Goal: Transaction & Acquisition: Purchase product/service

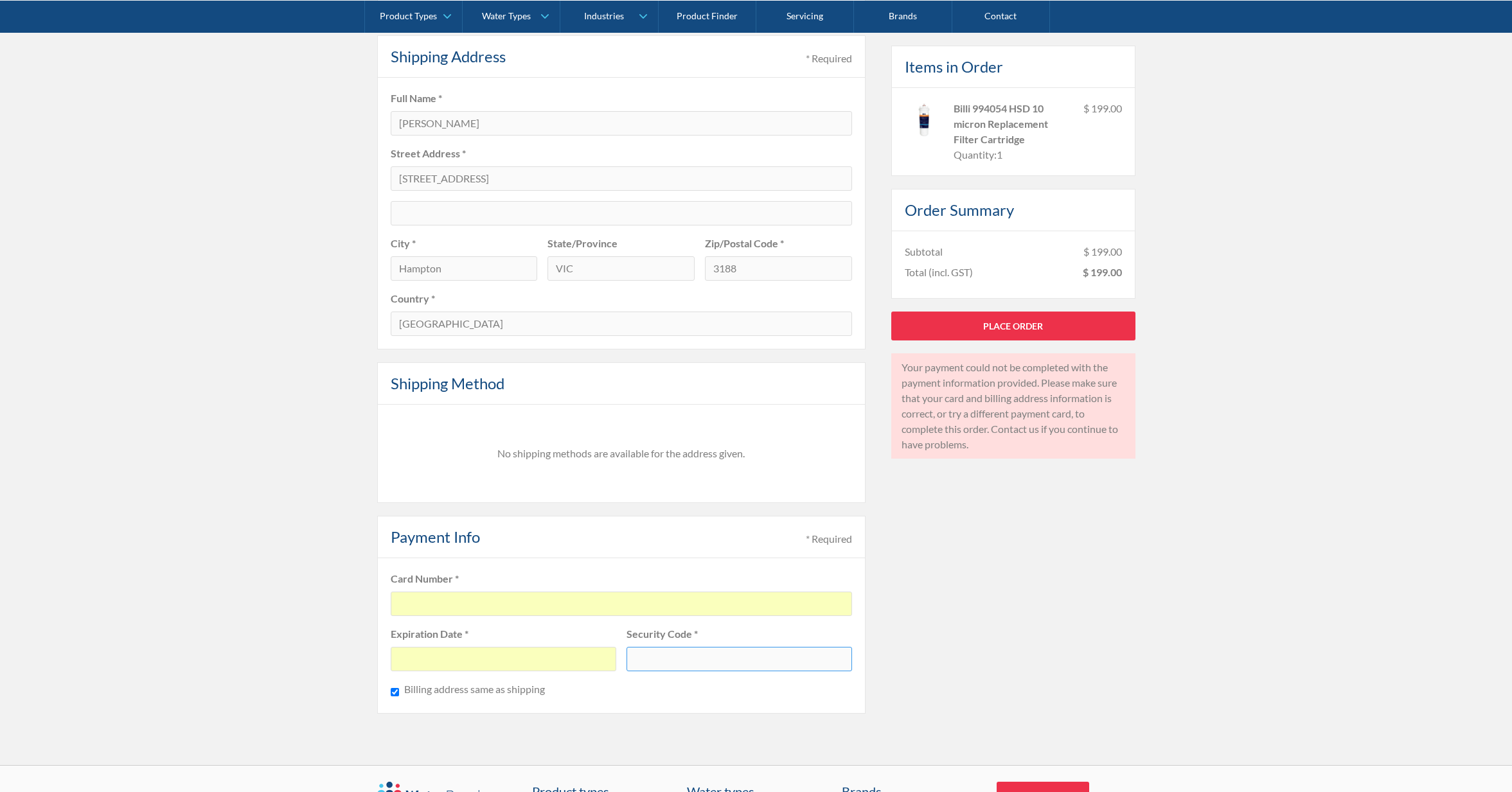
click at [547, 616] on fieldset "Card Number * Expiration Date * Security Code * Billing address same as shipping" at bounding box center [621, 636] width 489 height 156
click at [546, 608] on div at bounding box center [621, 604] width 462 height 24
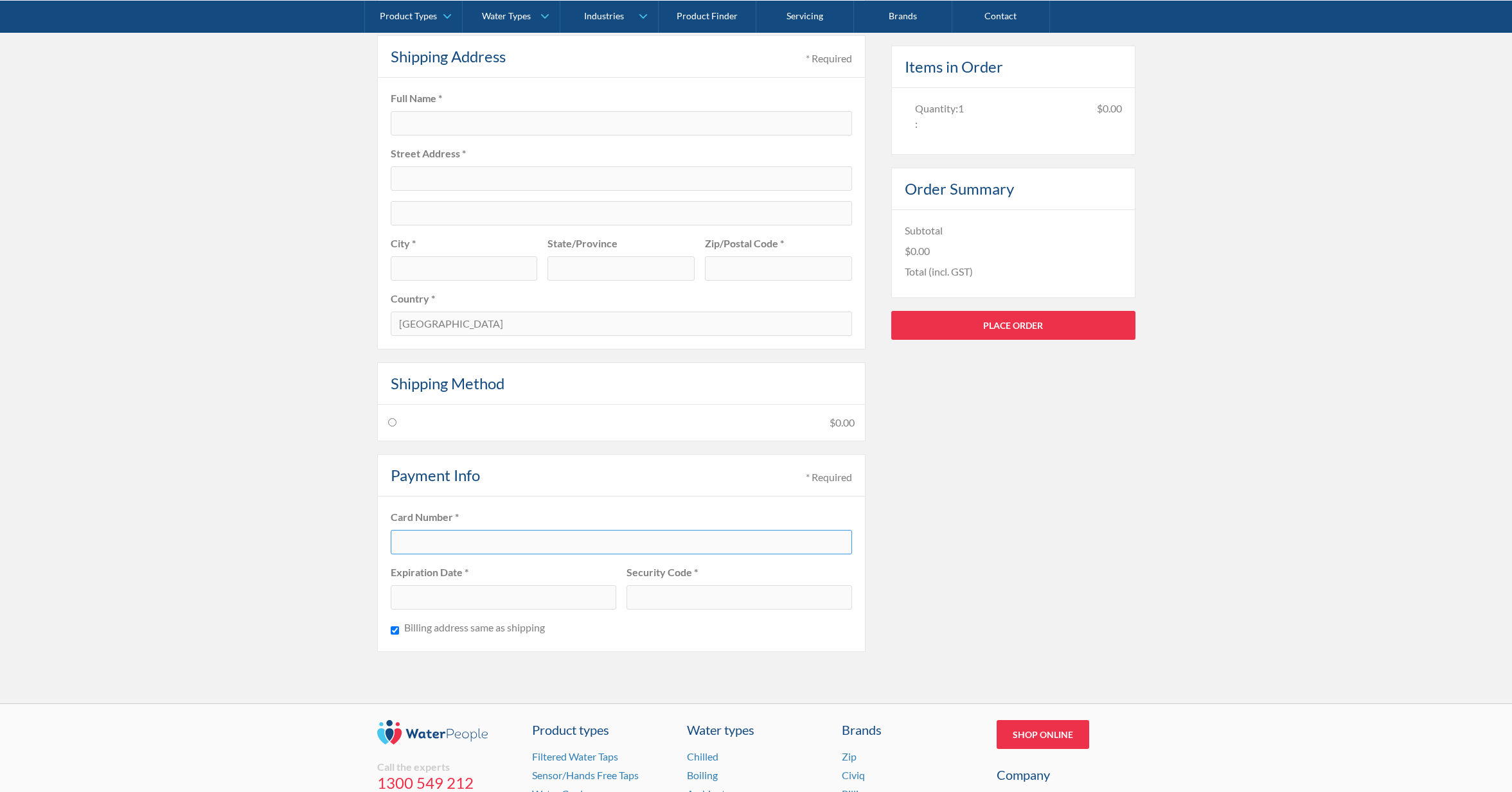
type input "[EMAIL_ADDRESS][DOMAIN_NAME]"
type input "[PERSON_NAME]"
type input "456 Hampton Street Hampton"
type input "Hampton"
type input "VIC"
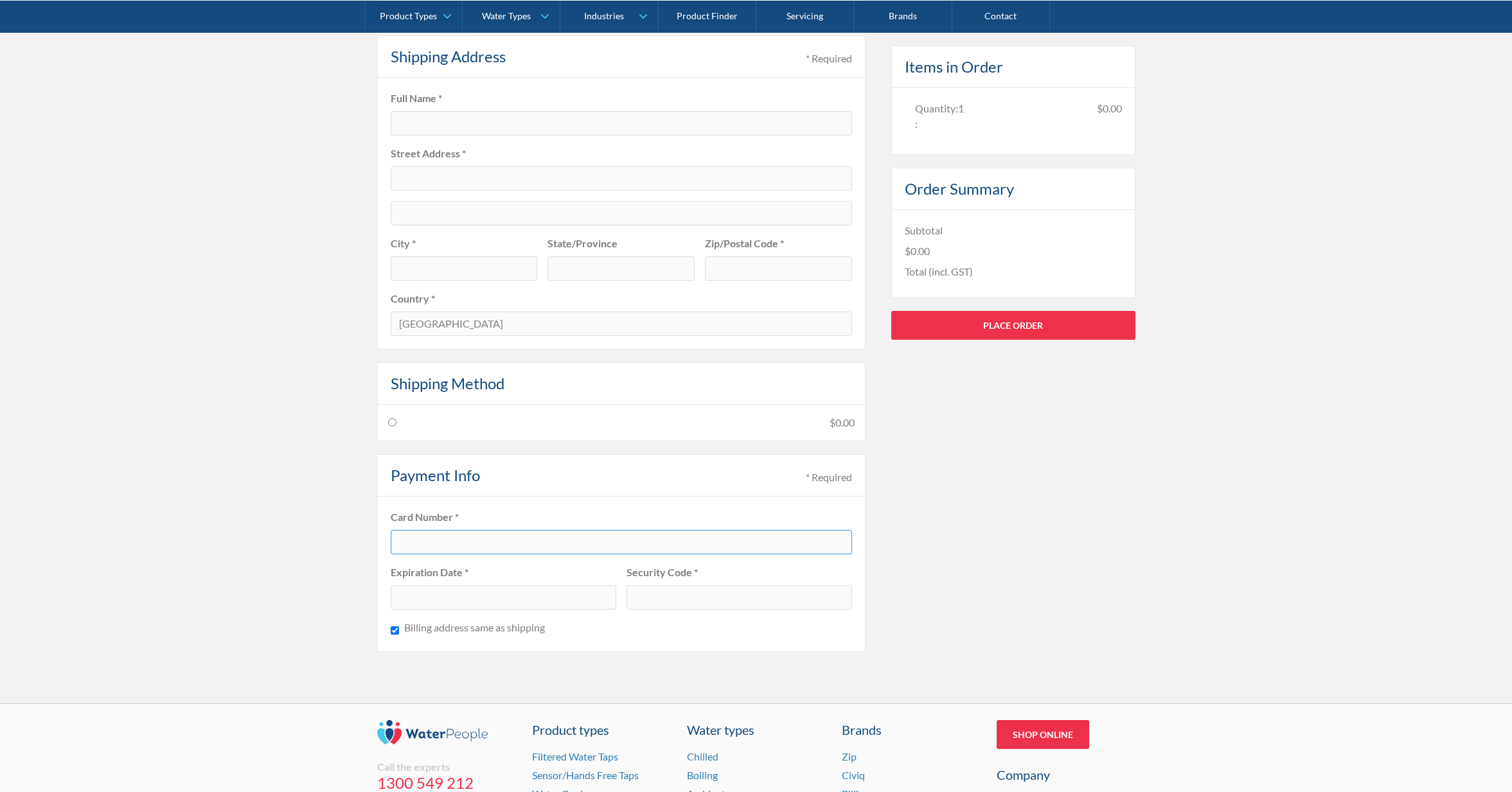
type input "3188"
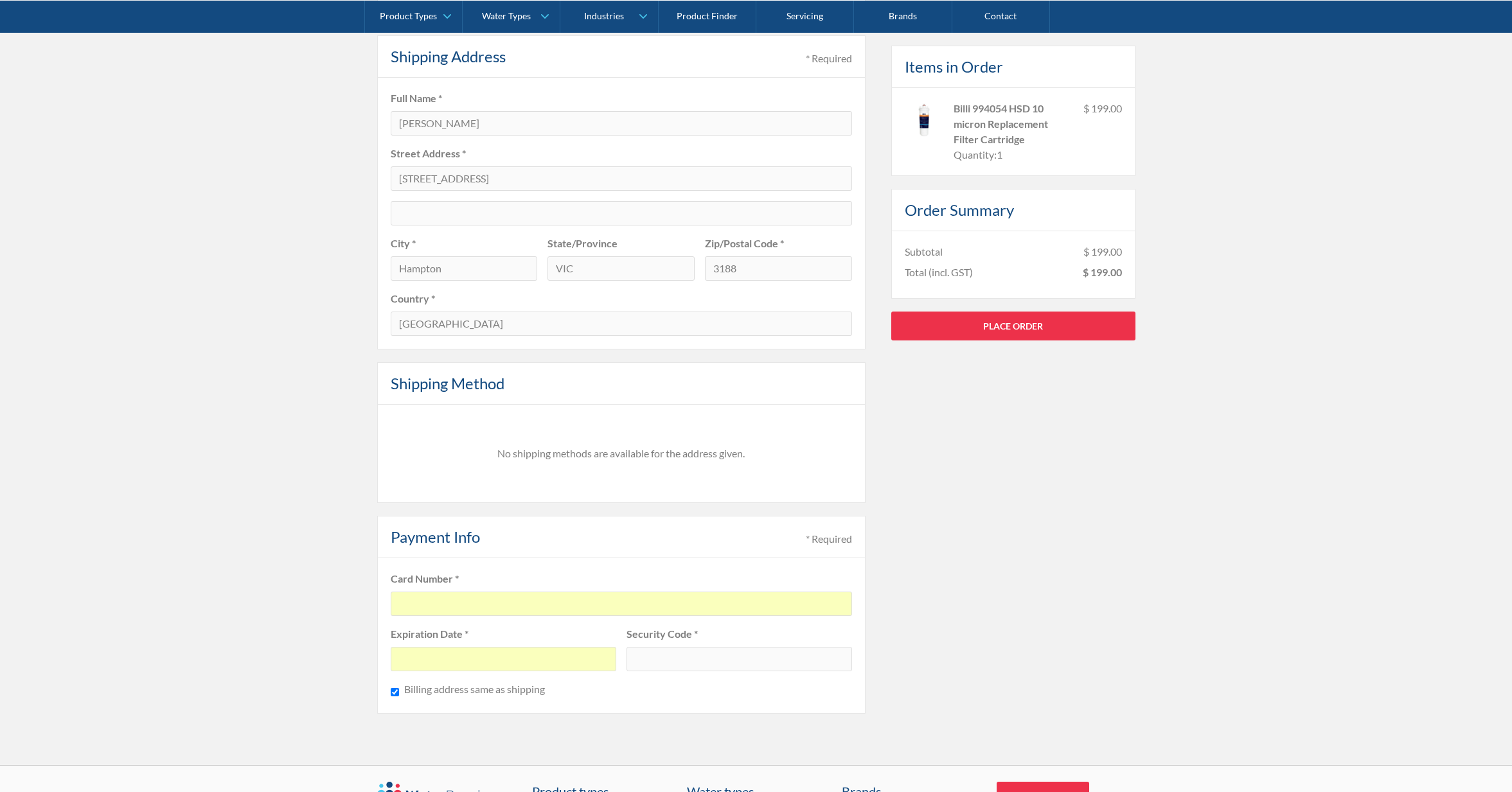
click at [918, 629] on div "Pay with browser. Customer Information * Required Email * accounts@teamelitephy…" at bounding box center [756, 214] width 759 height 1051
click at [945, 334] on link "Place Order" at bounding box center [1012, 326] width 244 height 29
click at [588, 175] on input "456 Hampton Street Hampton" at bounding box center [621, 178] width 462 height 24
drag, startPoint x: 565, startPoint y: 180, endPoint x: 495, endPoint y: 182, distance: 70.0
click at [495, 182] on input "456 Hampton Street Hampton" at bounding box center [621, 178] width 462 height 24
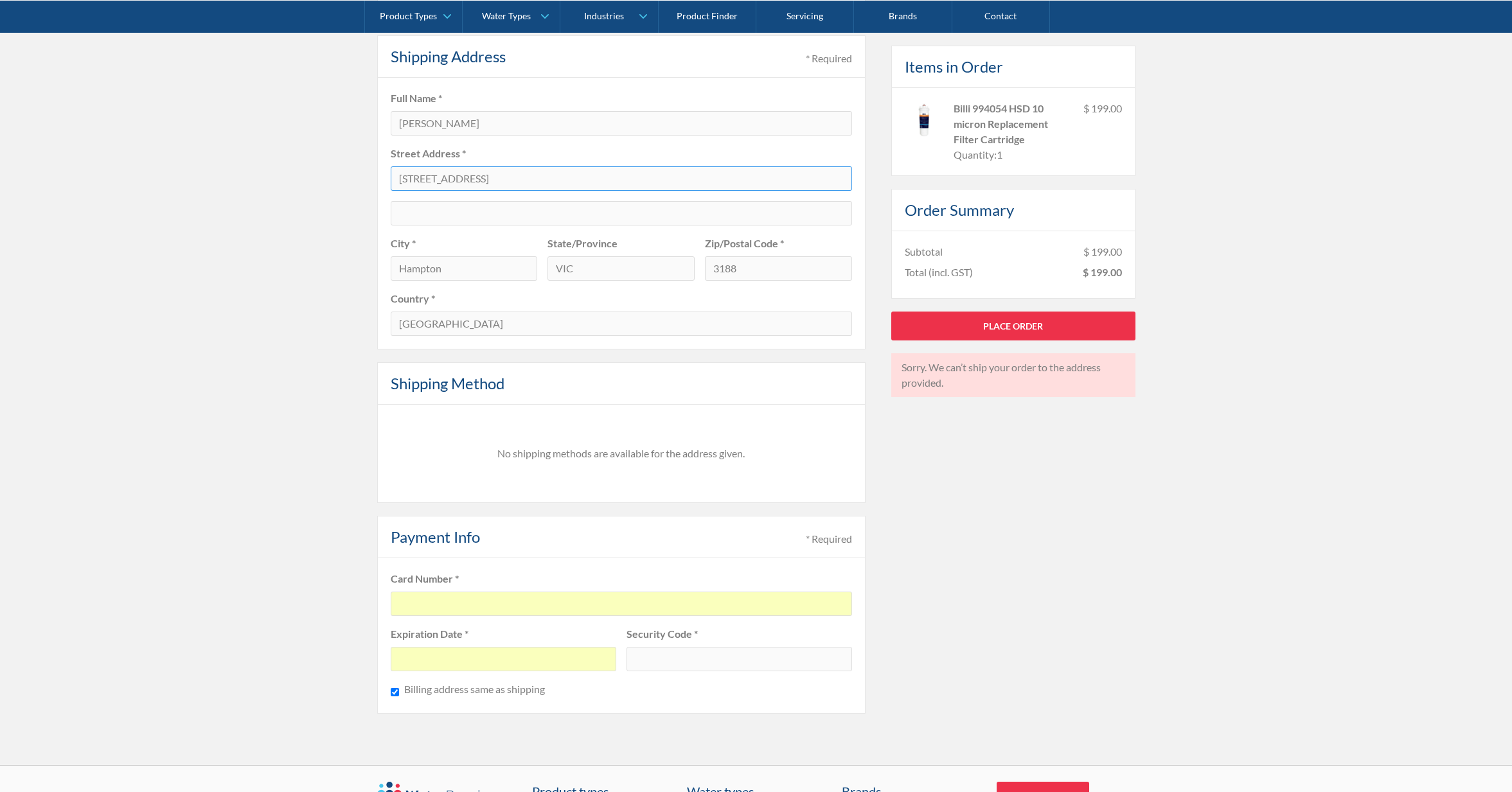
type input "[STREET_ADDRESS]"
click at [523, 218] on input "text" at bounding box center [621, 212] width 462 height 24
click at [552, 302] on label "Country *" at bounding box center [621, 298] width 462 height 15
click at [526, 174] on input "[STREET_ADDRESS]" at bounding box center [621, 178] width 462 height 24
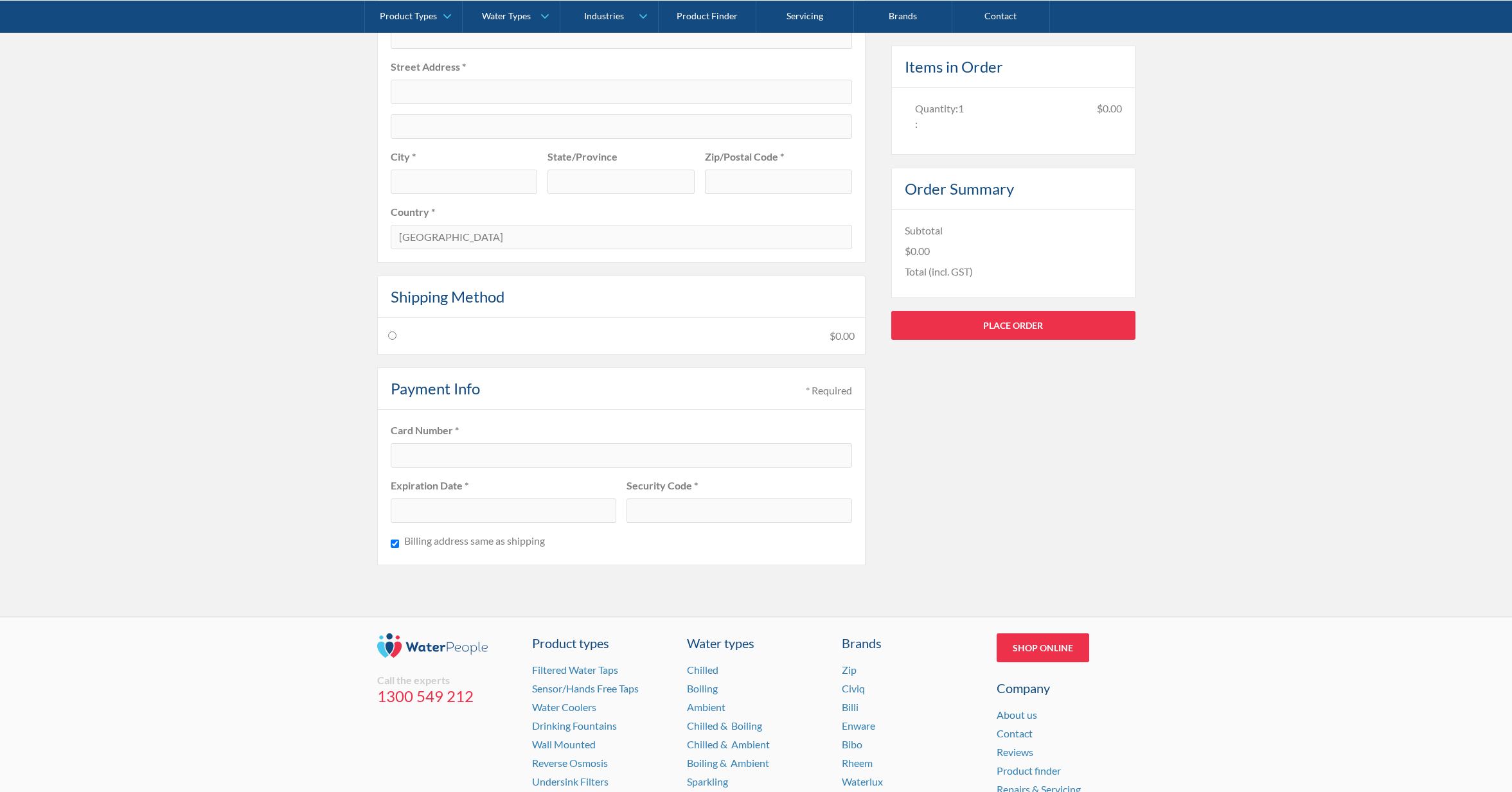
type input "[EMAIL_ADDRESS][DOMAIN_NAME]"
type input "[PERSON_NAME]"
type input "[STREET_ADDRESS]"
type input "Hampton"
type input "VIC"
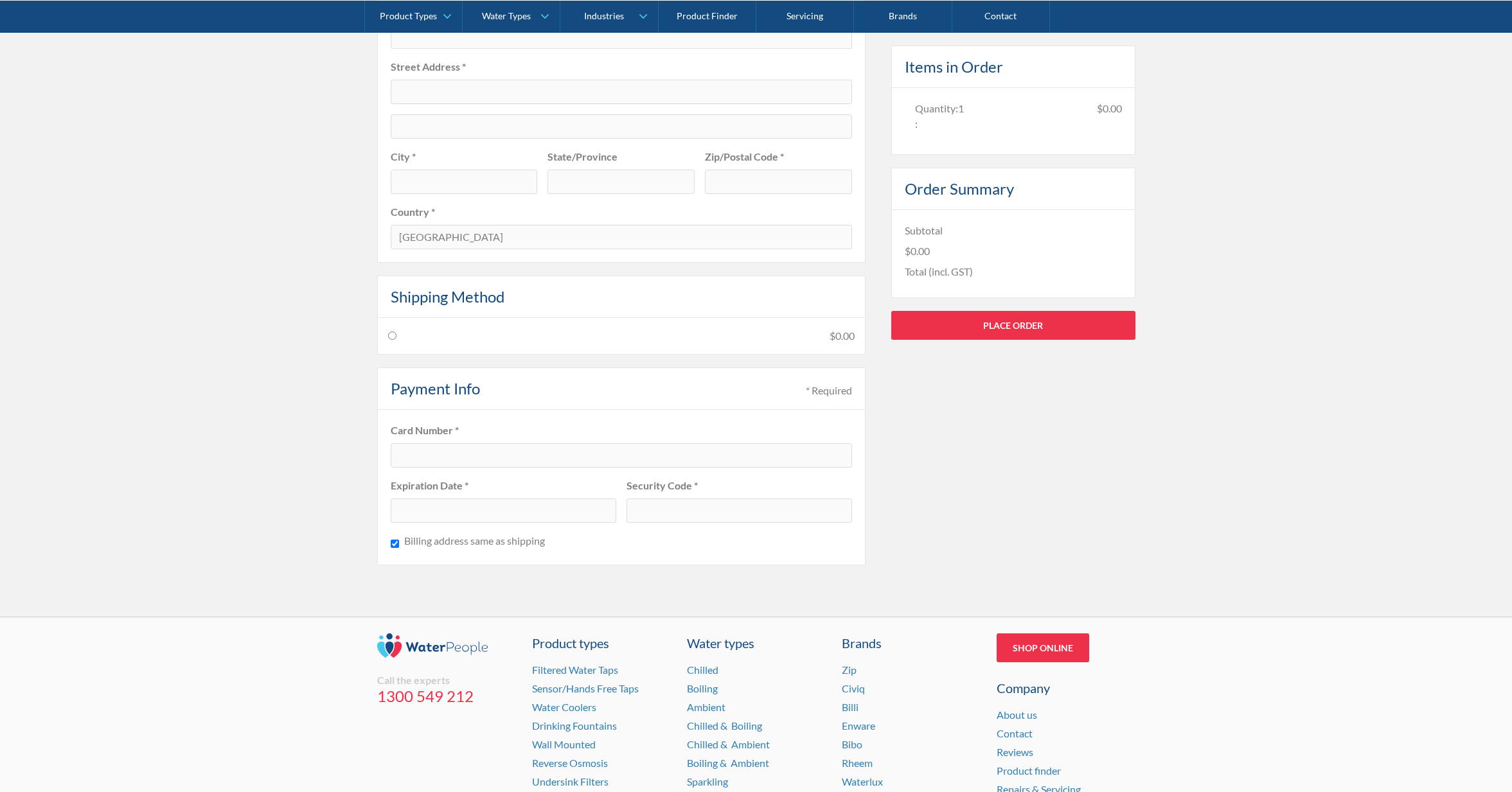
type input "3188"
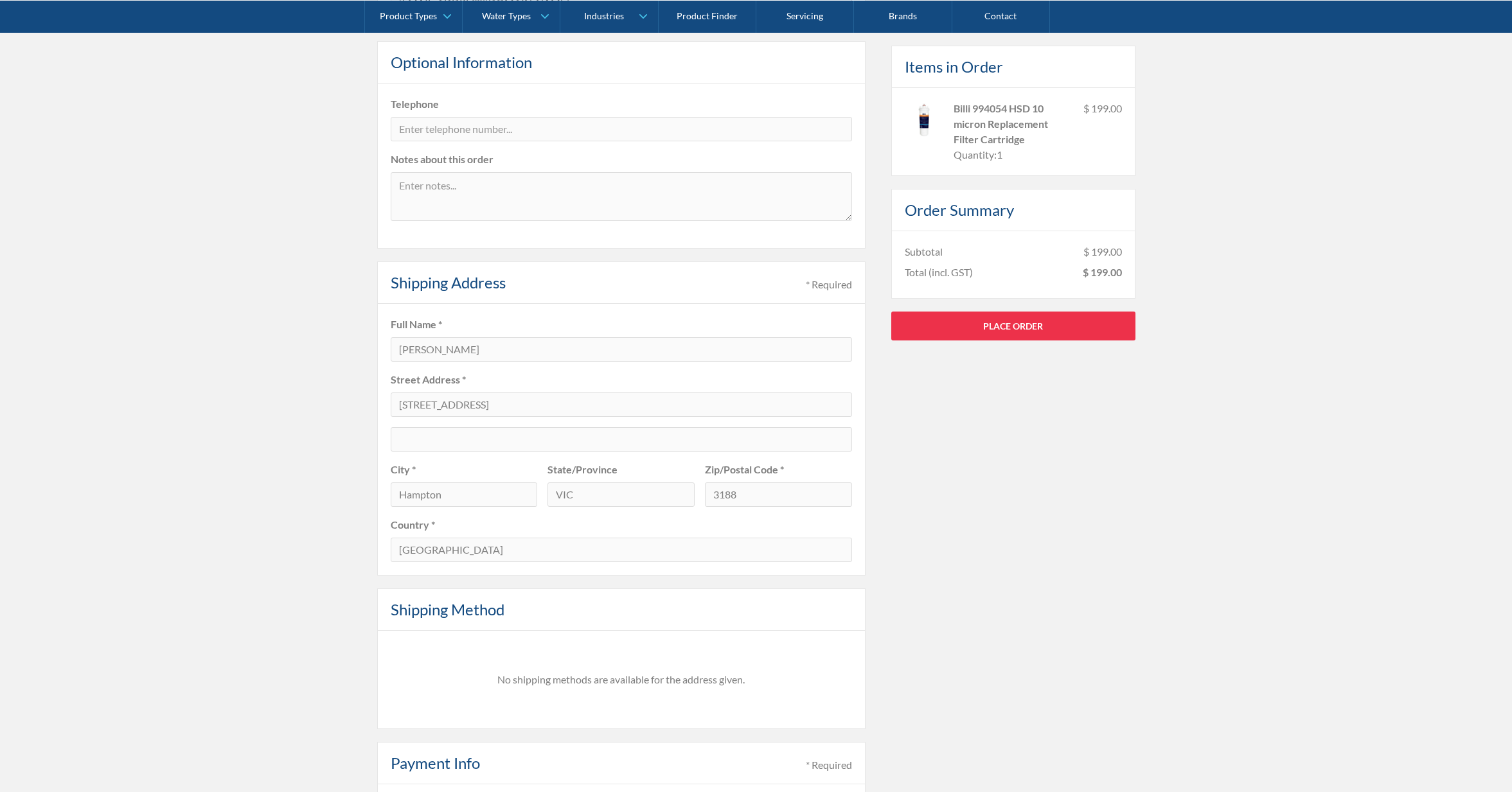
scroll to position [349, 0]
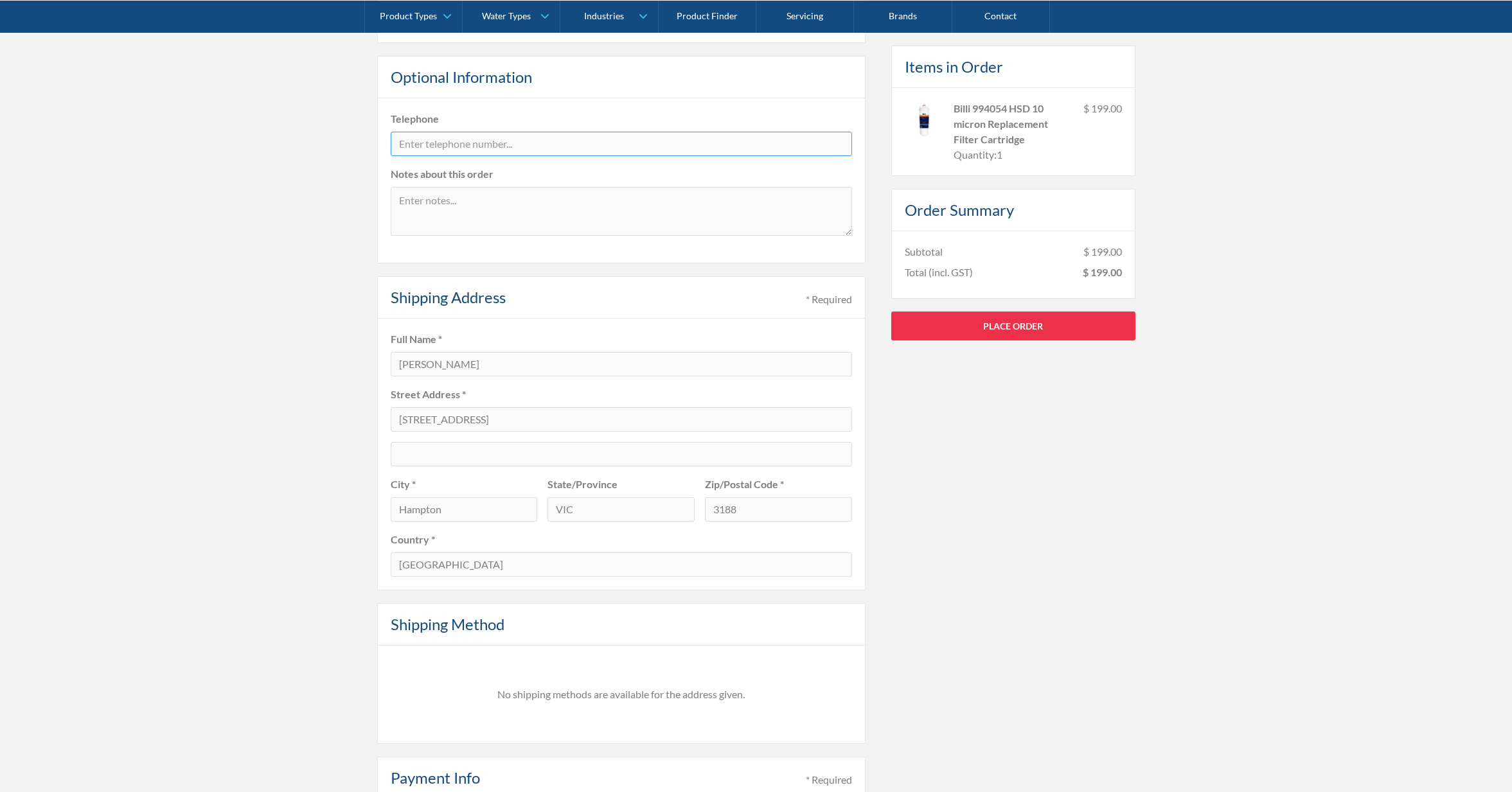
click at [507, 149] on input "tel" at bounding box center [621, 143] width 462 height 24
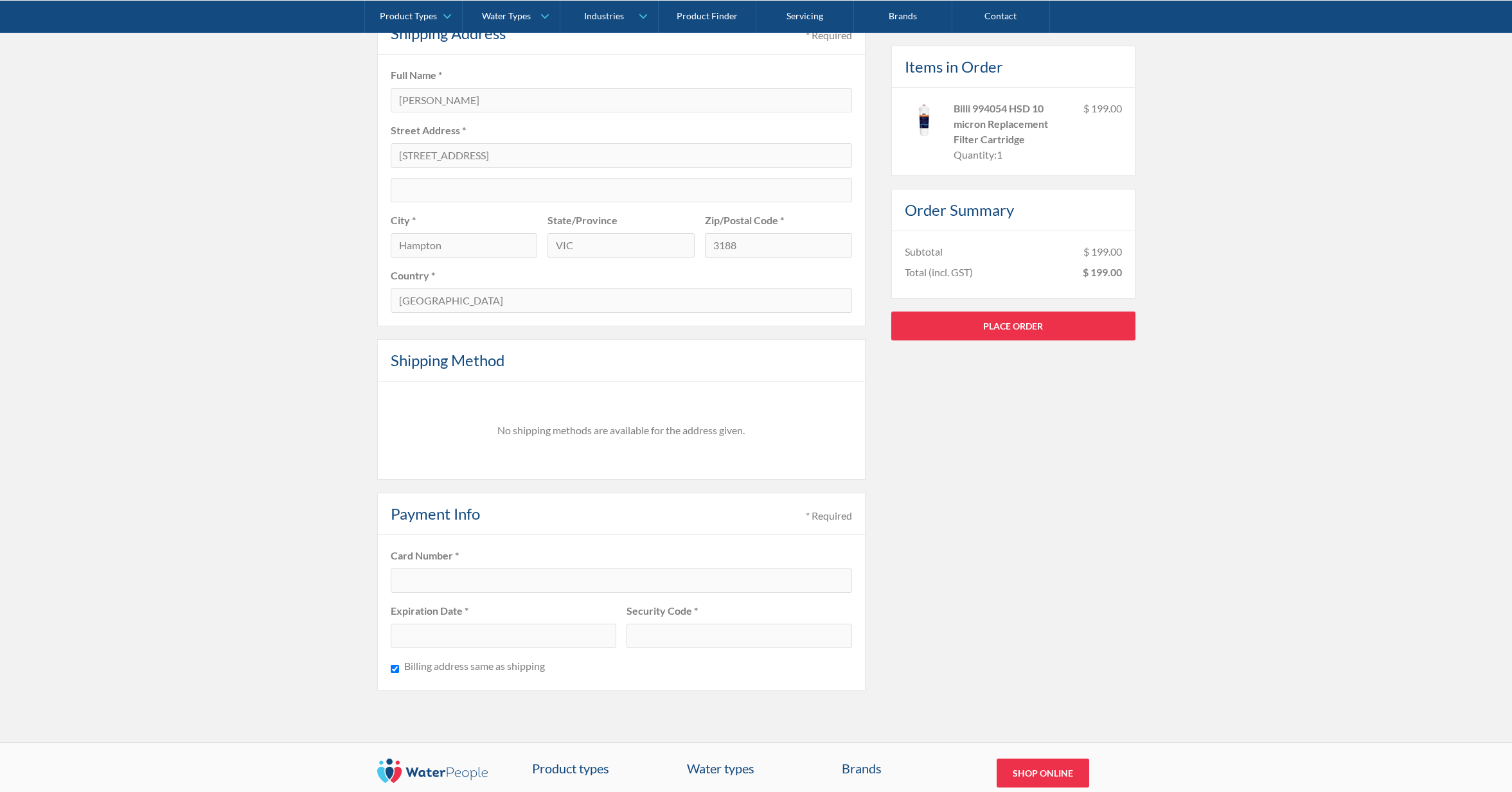
scroll to position [355, 0]
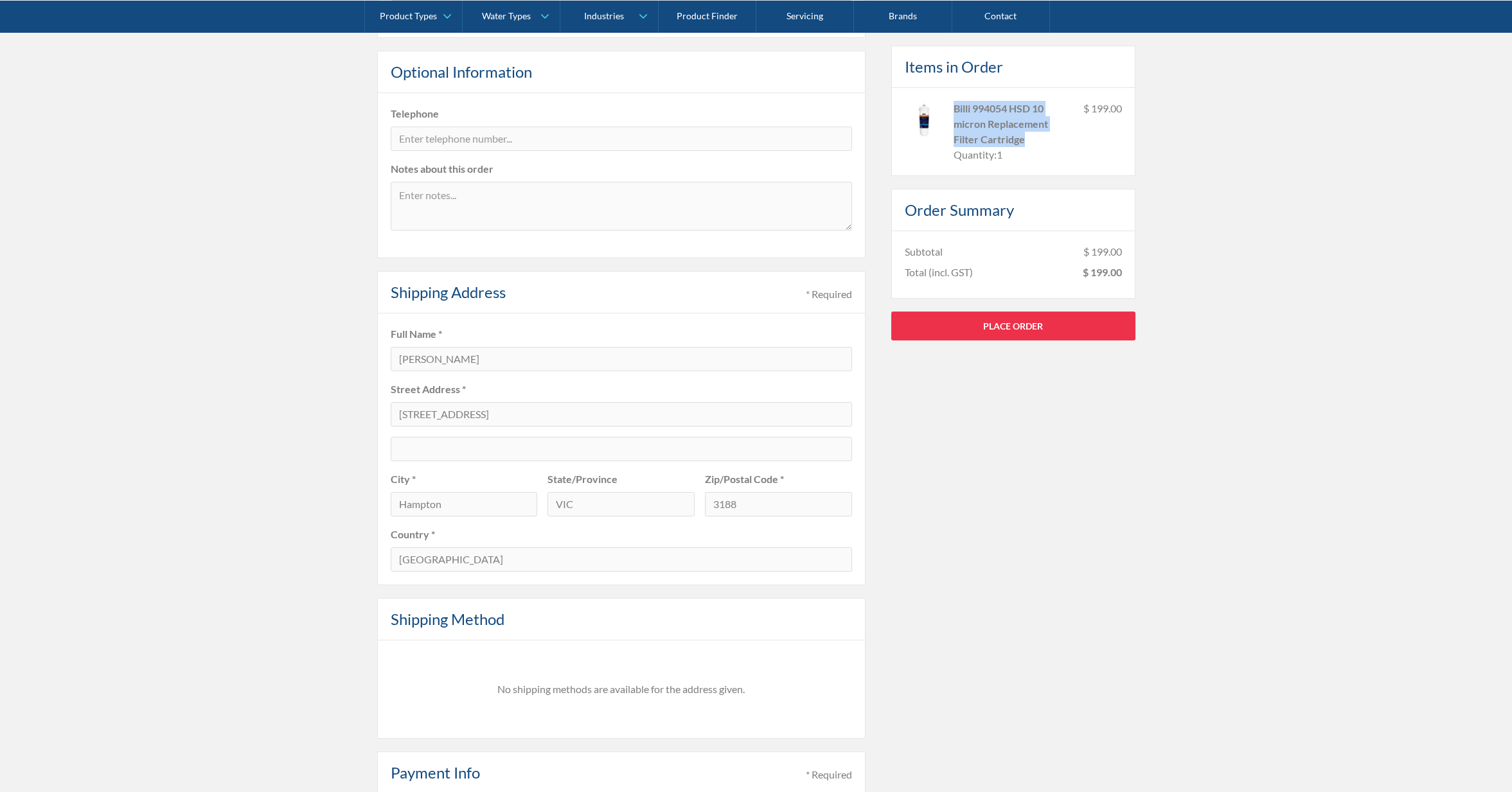
drag, startPoint x: 955, startPoint y: 103, endPoint x: 1029, endPoint y: 140, distance: 82.7
click at [1028, 138] on div "Billi 994054 HSD 10 micron Replacement Filter Cartridge" at bounding box center [1013, 122] width 120 height 46
copy div "Billi 994054 HSD 10 micron Replacement Filter Cartridge"
click at [502, 412] on input "[STREET_ADDRESS]" at bounding box center [621, 414] width 462 height 24
drag, startPoint x: 527, startPoint y: 417, endPoint x: 345, endPoint y: 406, distance: 182.3
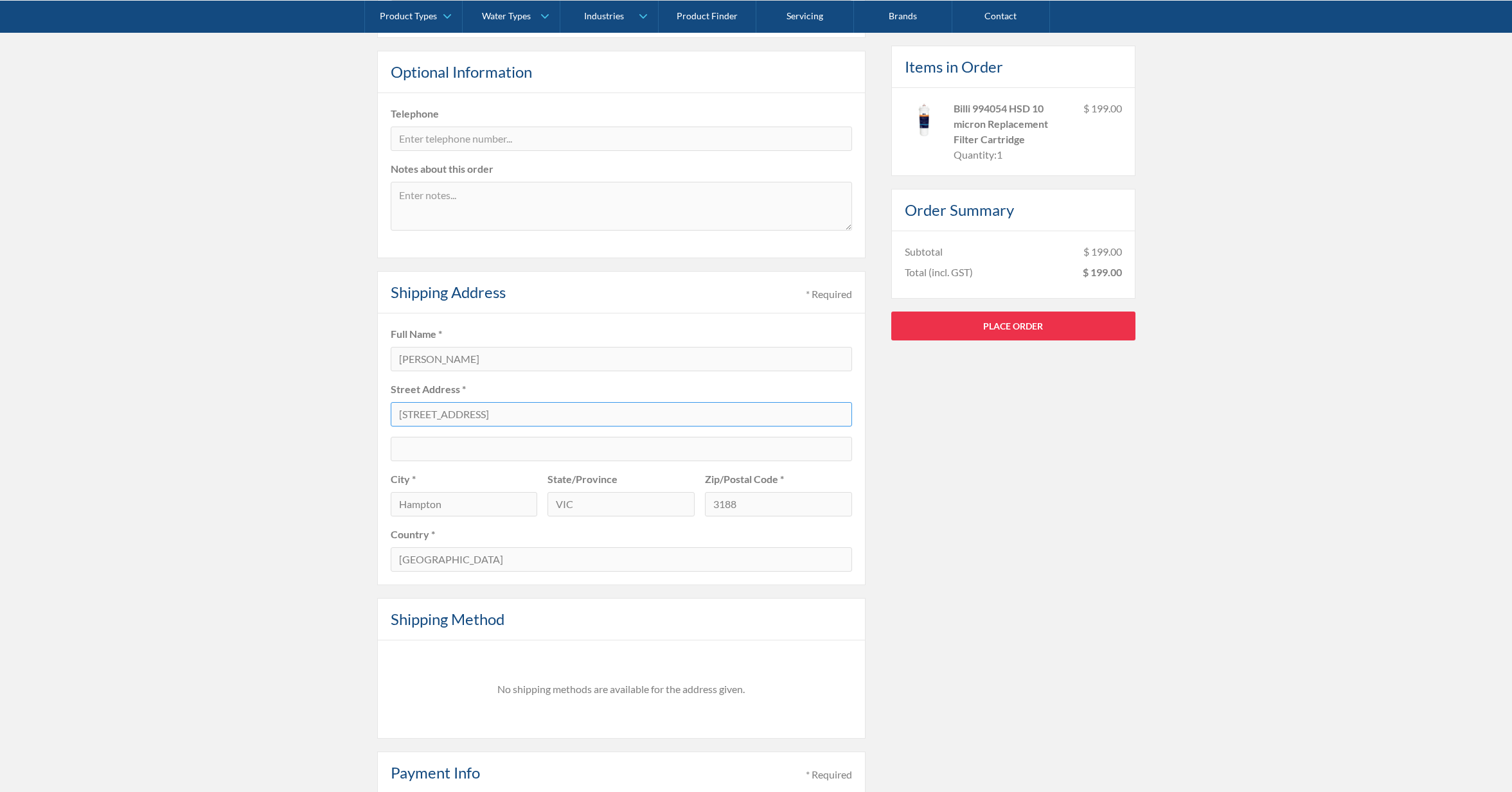
click at [345, 406] on div "Pay with browser. Customer Information * Required Email * accounts@teamelitephy…" at bounding box center [756, 449] width 1512 height 1102
type input "[STREET_ADDRESS]"
click at [831, 528] on label "Country *" at bounding box center [621, 535] width 462 height 15
click at [1026, 322] on link "Place Order" at bounding box center [1012, 326] width 244 height 29
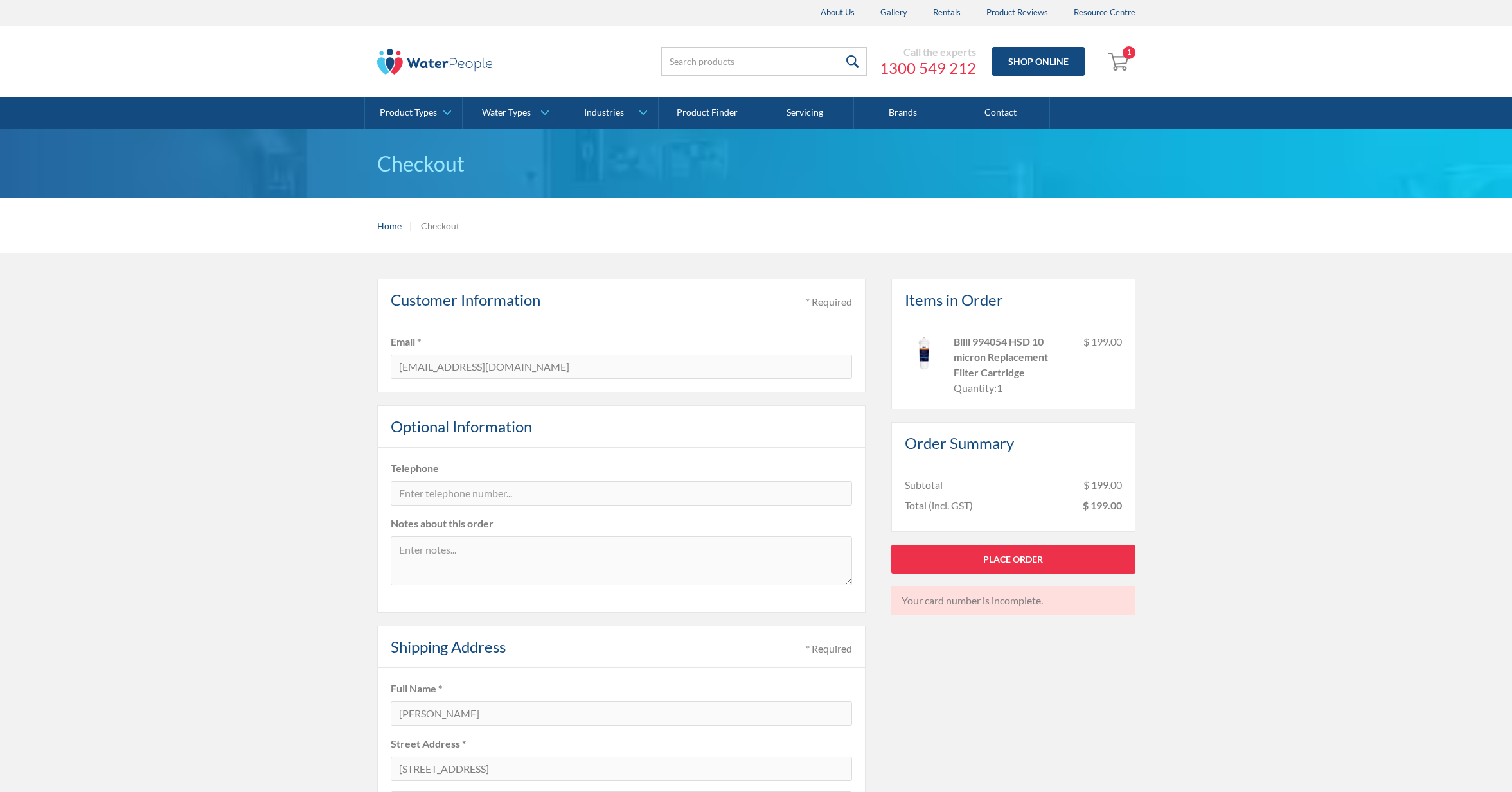
scroll to position [917, 0]
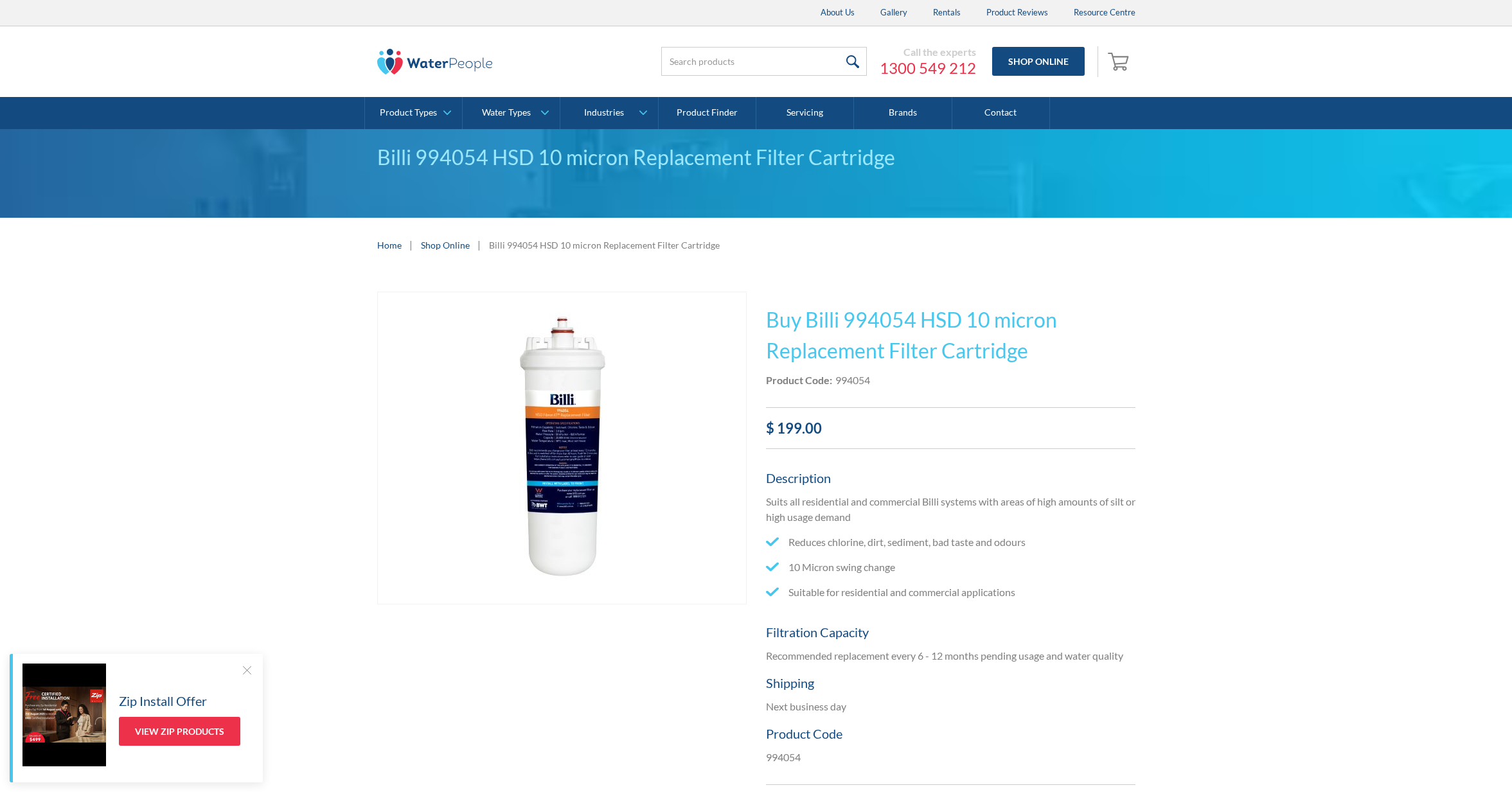
scroll to position [53, 0]
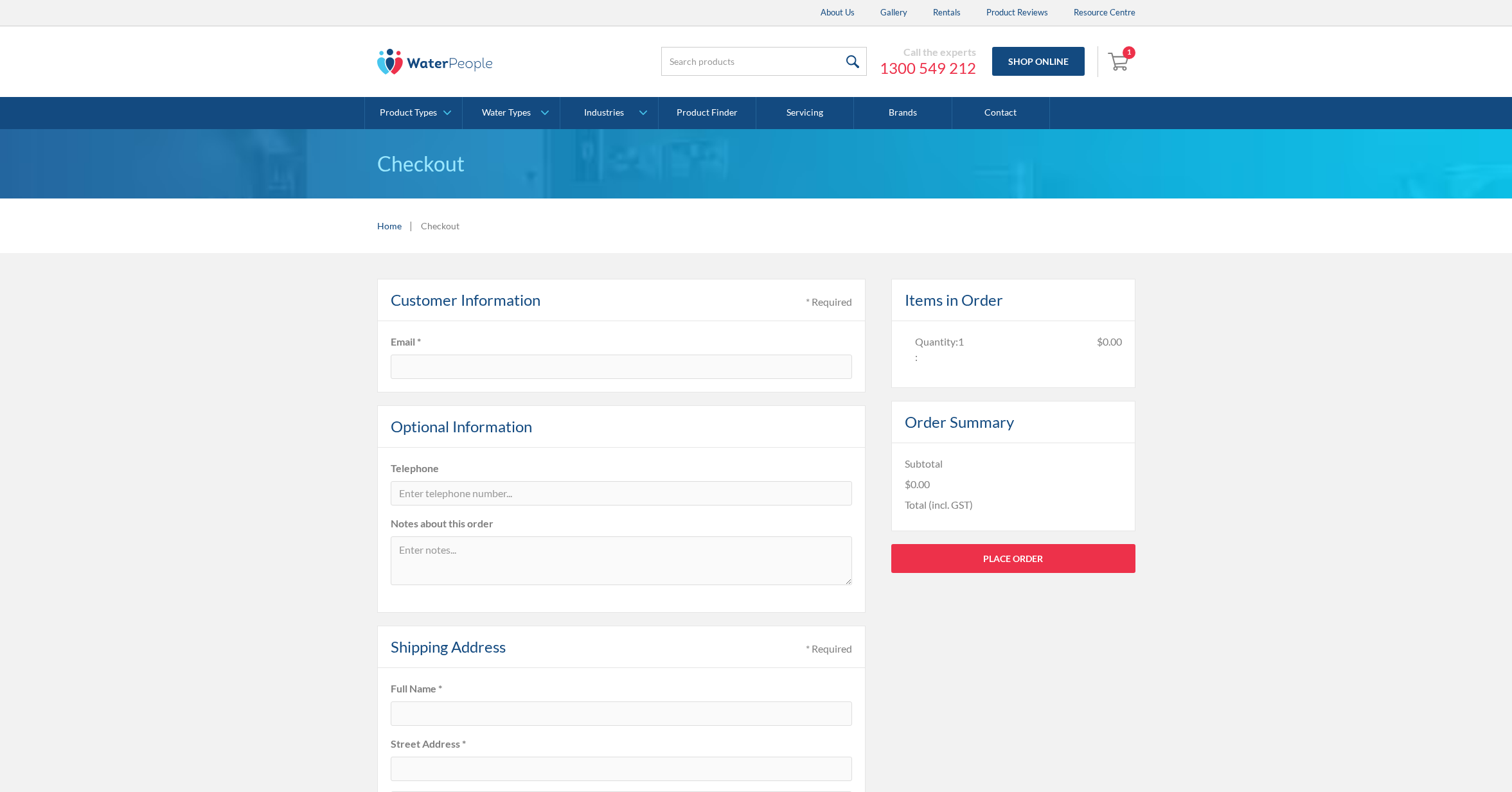
type input "[EMAIL_ADDRESS][DOMAIN_NAME]"
type input "[PERSON_NAME]"
type input "[STREET_ADDRESS]"
type input "Hampton"
type input "VIC"
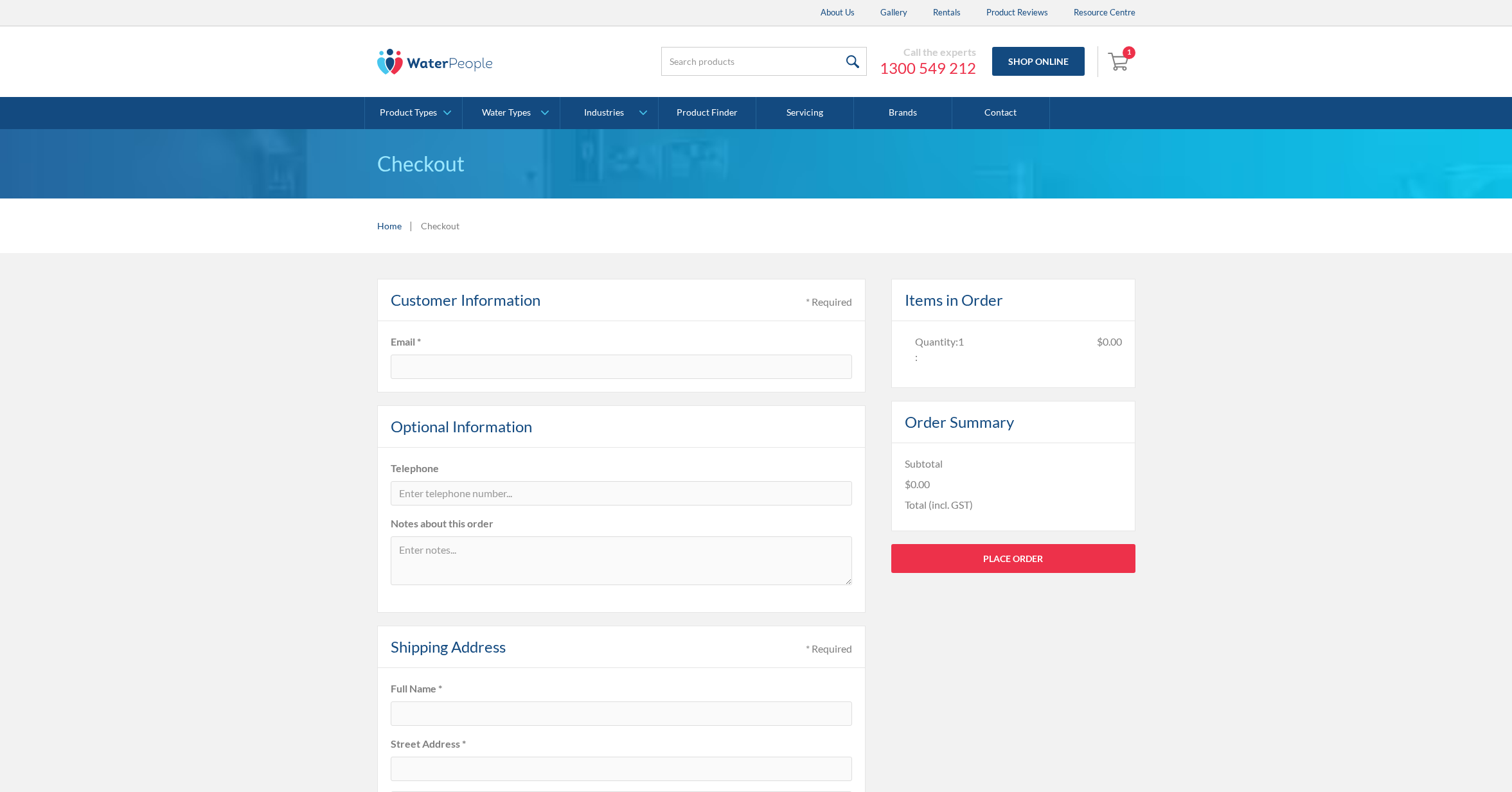
type input "3188"
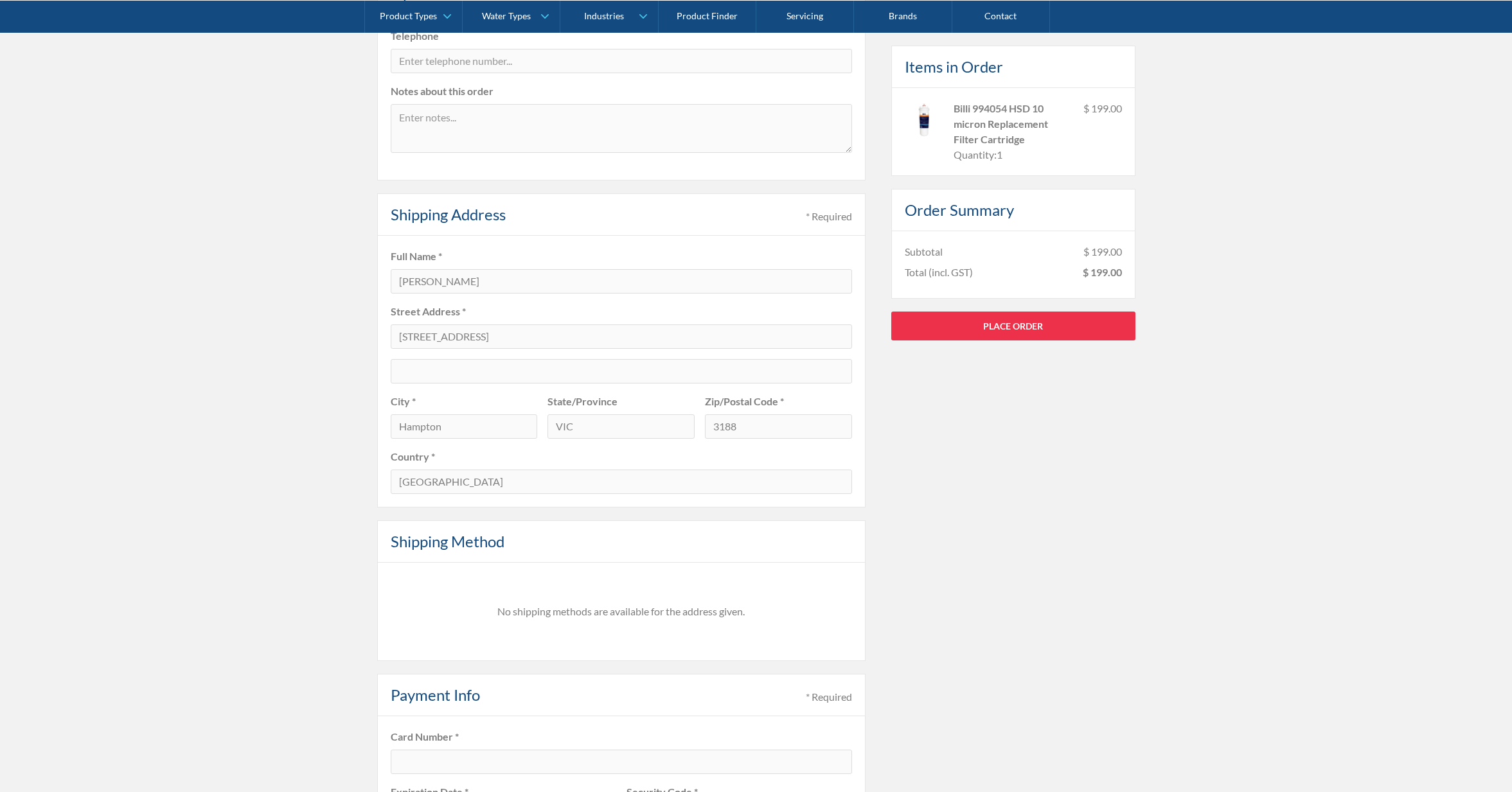
scroll to position [607, 0]
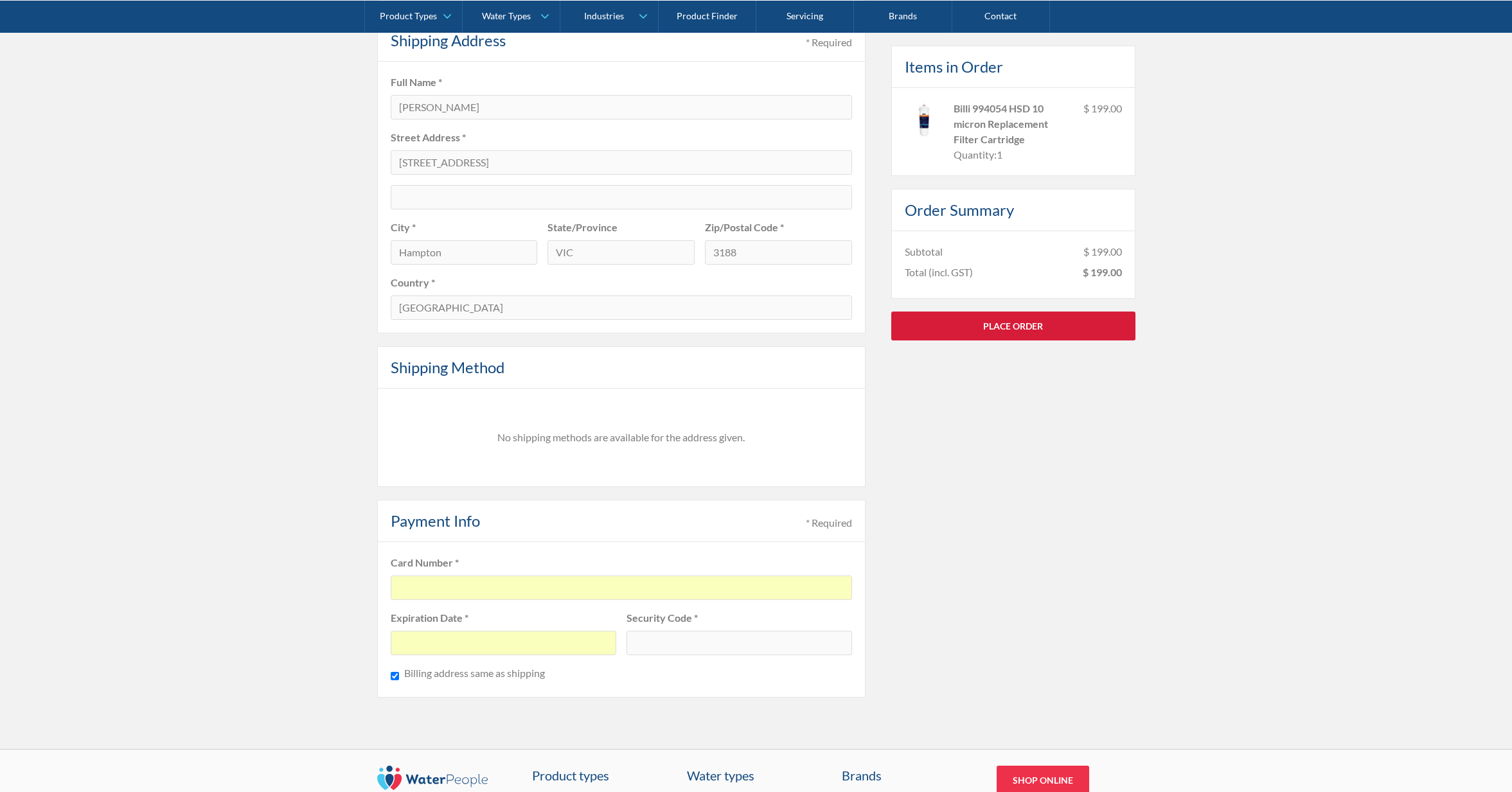
click at [1000, 328] on link "Place Order" at bounding box center [1012, 326] width 244 height 29
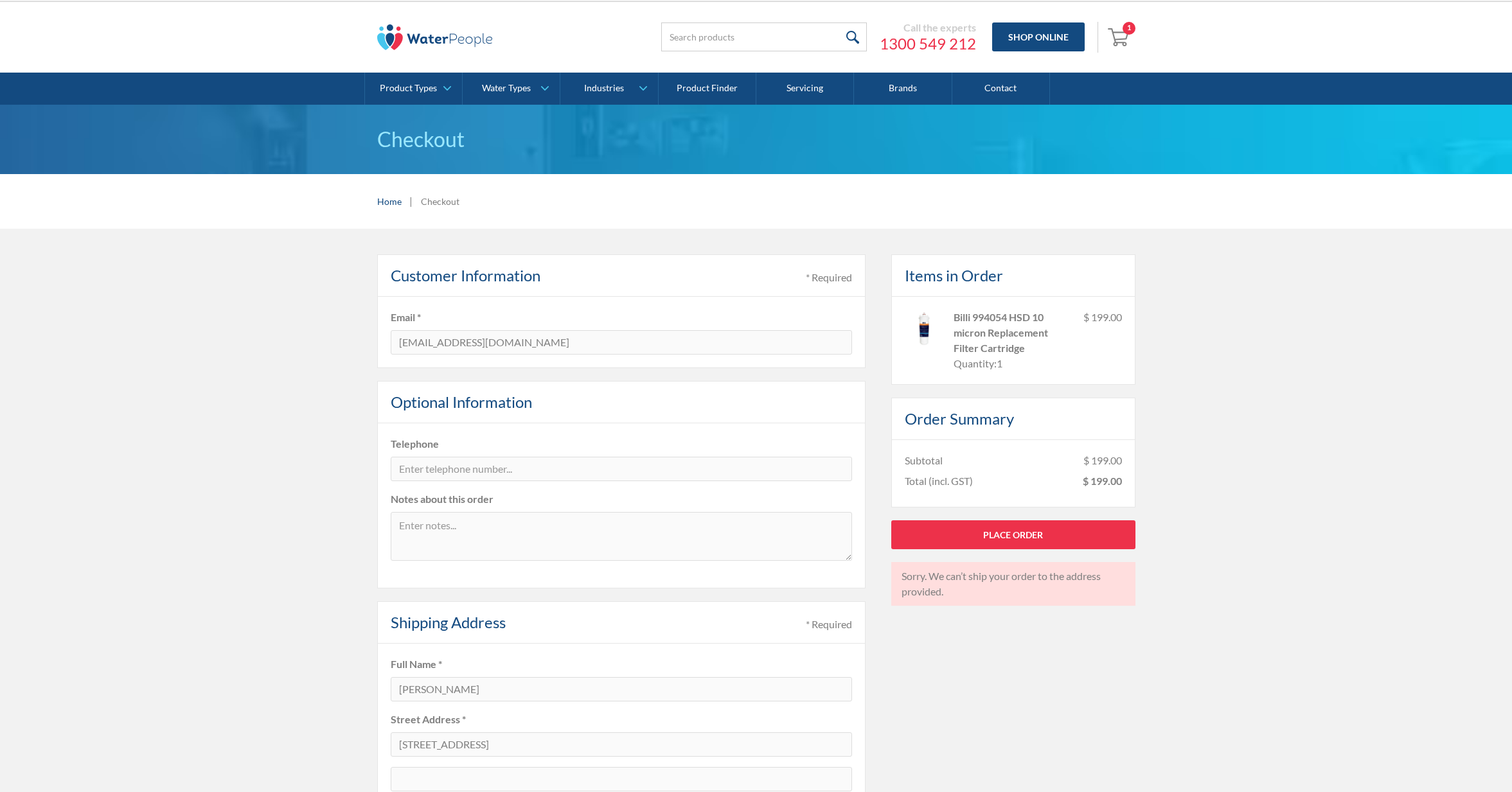
scroll to position [298, 0]
